Goal: Information Seeking & Learning: Compare options

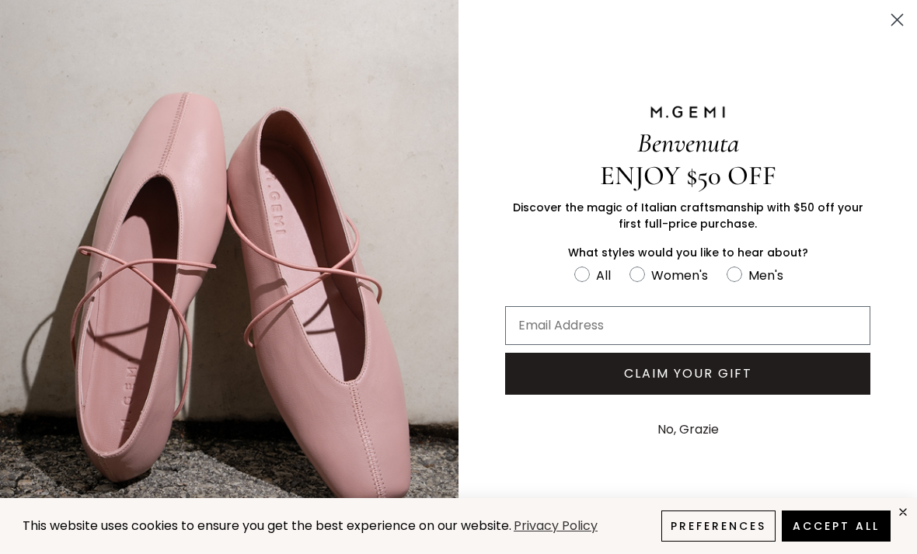
click at [908, 23] on circle "Close dialog" at bounding box center [897, 20] width 26 height 26
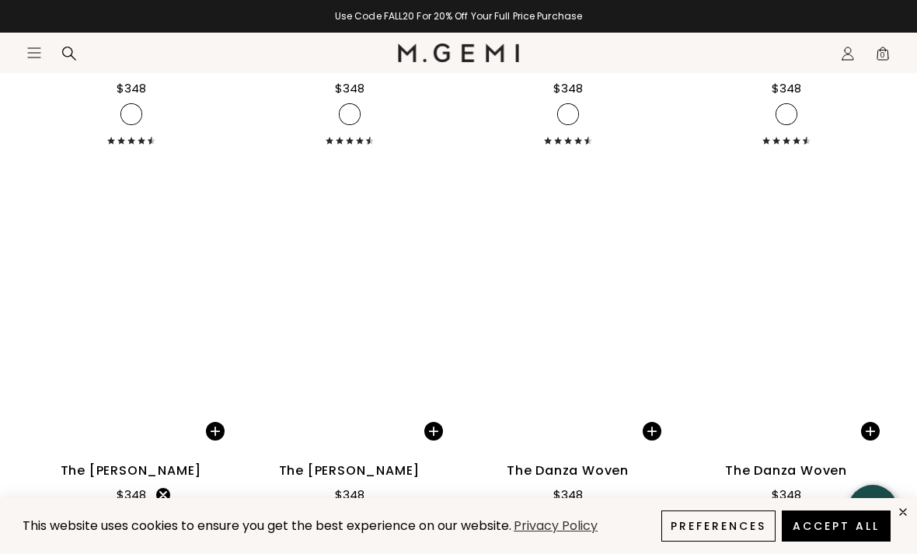
scroll to position [6641, 0]
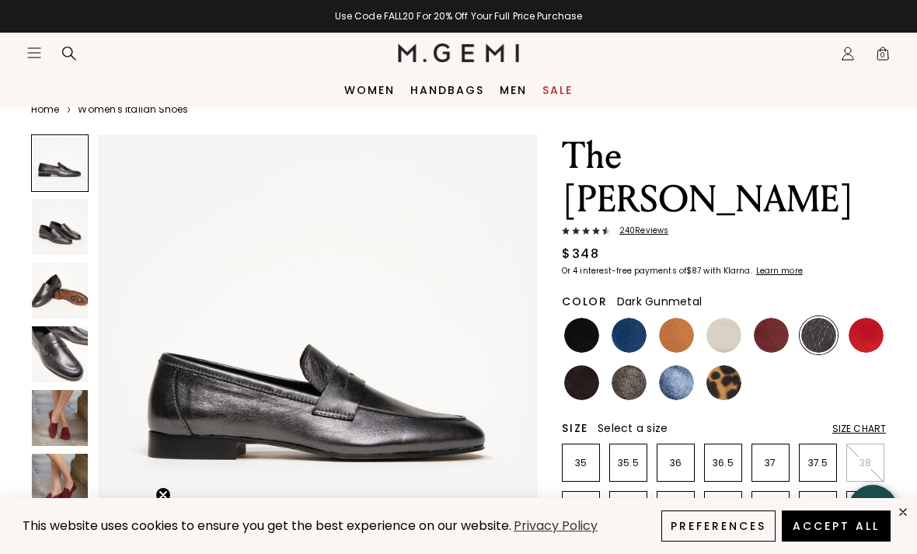
scroll to position [31, 0]
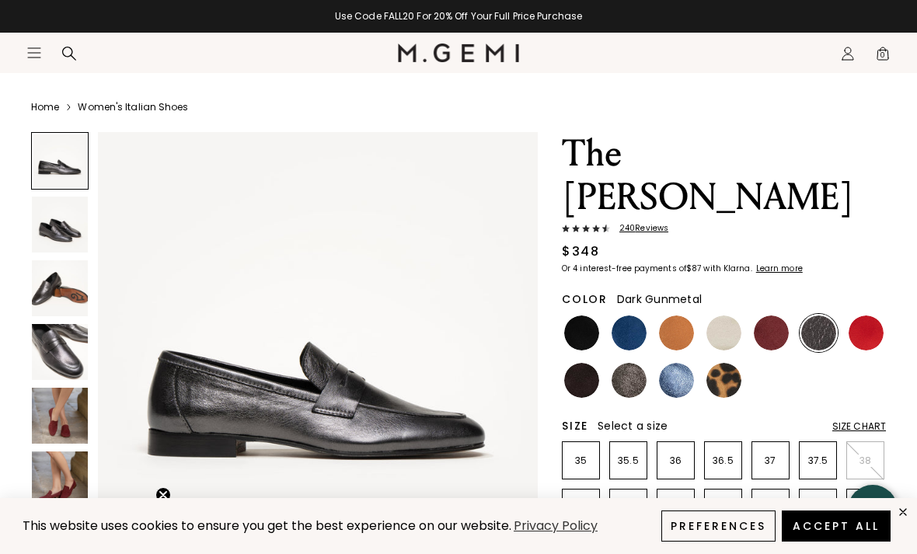
click at [688, 315] on img at bounding box center [676, 332] width 35 height 35
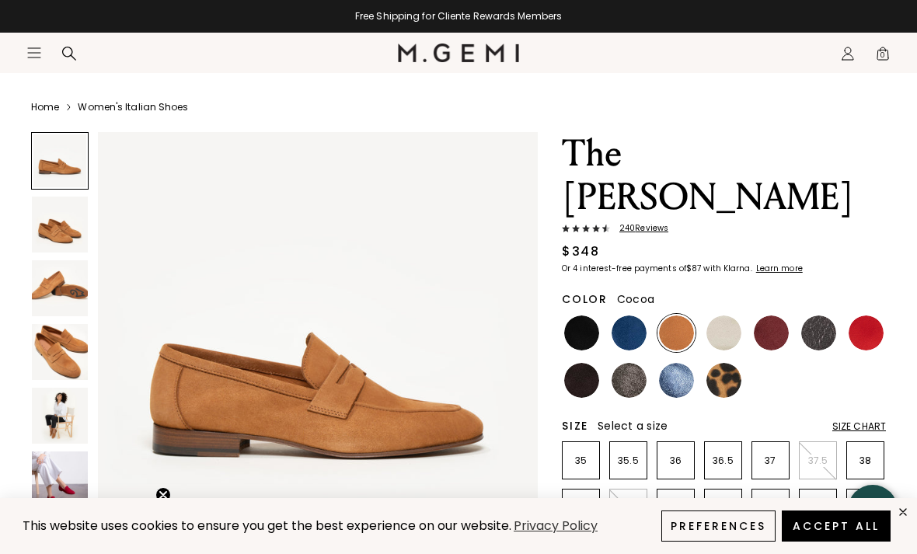
click at [639, 363] on img at bounding box center [628, 380] width 35 height 35
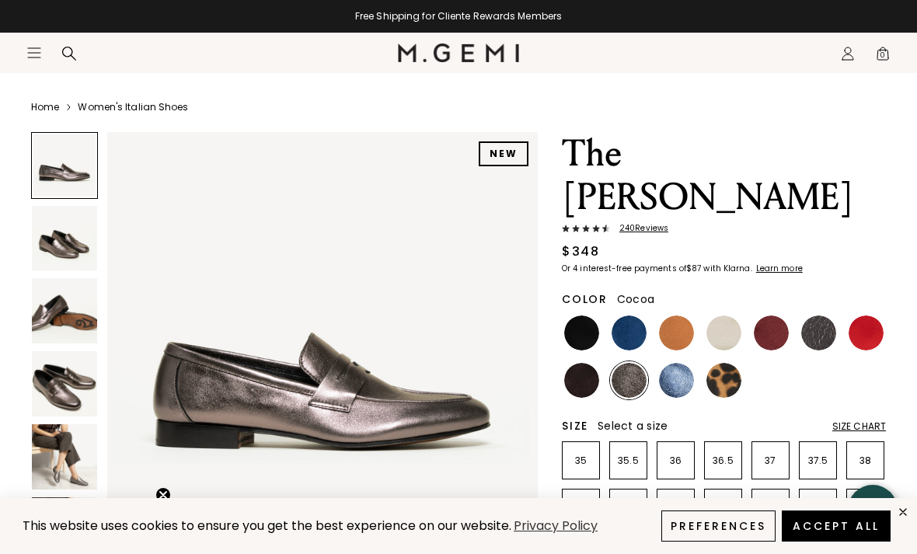
click at [594, 363] on img at bounding box center [581, 380] width 35 height 35
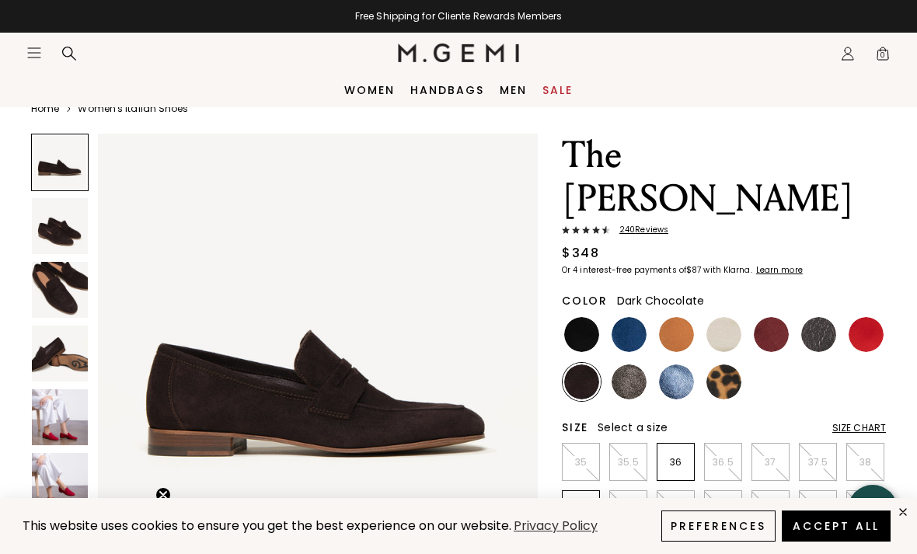
scroll to position [32, 0]
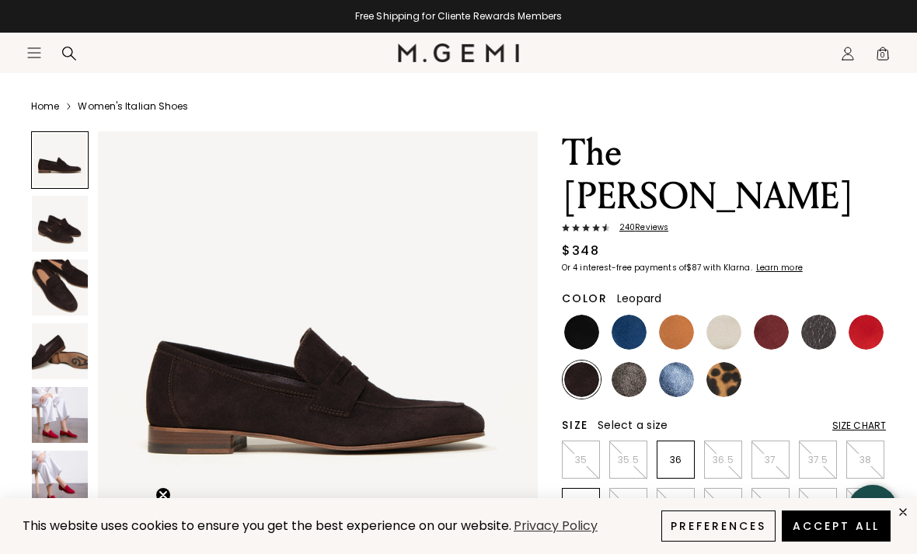
click at [728, 362] on img at bounding box center [723, 379] width 35 height 35
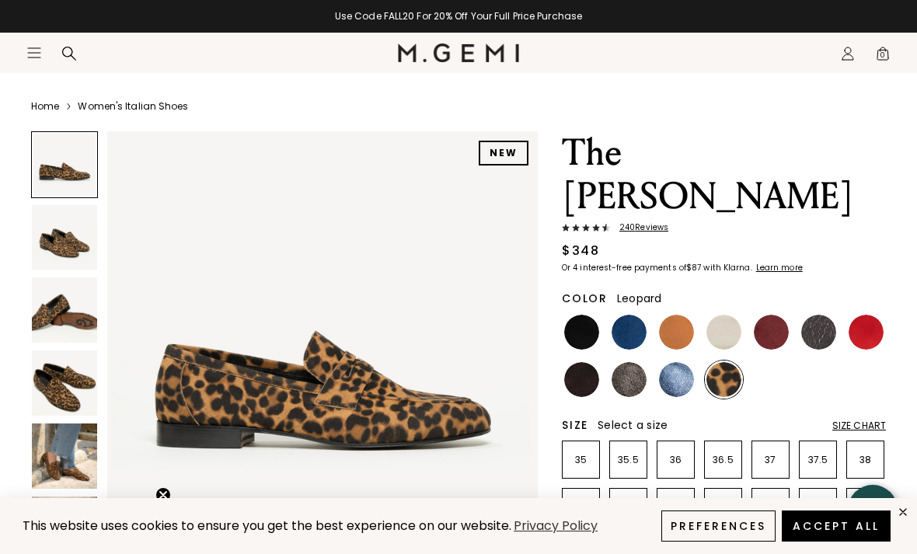
click at [833, 315] on img at bounding box center [818, 332] width 35 height 35
